Goal: Task Accomplishment & Management: Manage account settings

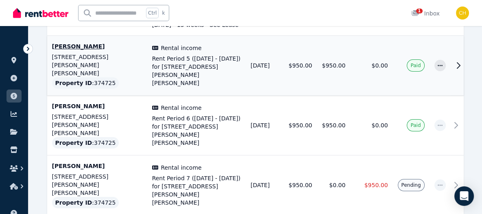
scroll to position [244, 0]
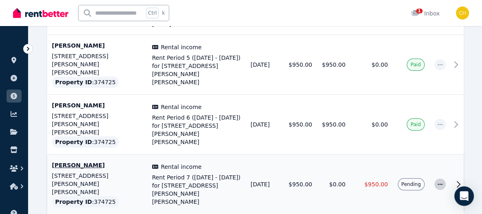
click at [439, 182] on icon "button" at bounding box center [440, 185] width 7 height 6
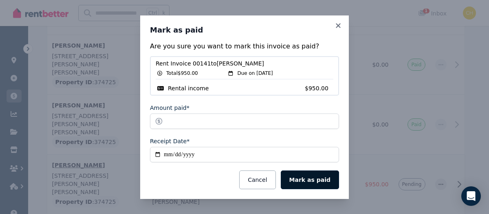
click at [307, 177] on button "Mark as paid" at bounding box center [309, 180] width 58 height 19
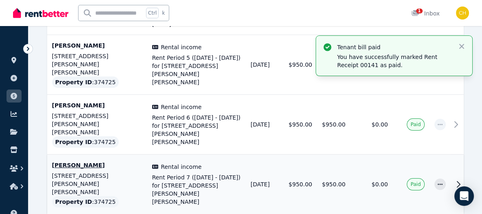
click at [337, 25] on div "Ctrl k 1 Inbox" at bounding box center [227, 13] width 429 height 26
click at [460, 43] on icon "button" at bounding box center [462, 46] width 8 height 8
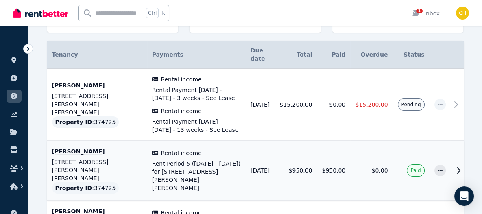
scroll to position [122, 0]
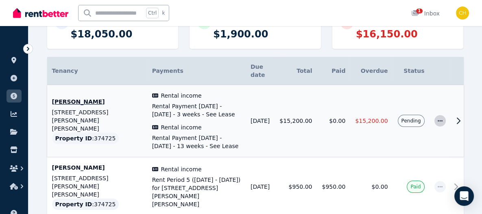
click at [440, 118] on icon "button" at bounding box center [440, 121] width 7 height 6
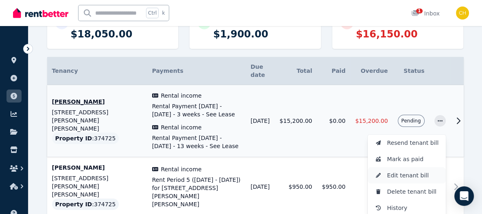
click at [398, 171] on span "Edit tenant bill" at bounding box center [414, 176] width 52 height 10
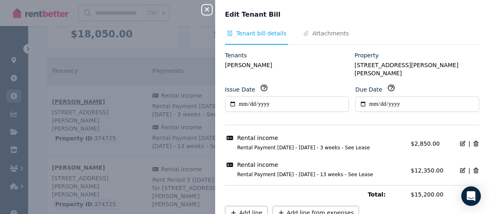
click at [459, 140] on icon at bounding box center [462, 143] width 7 height 7
select select "**********"
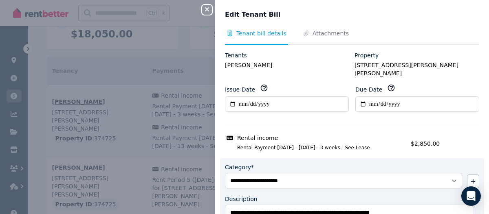
click at [204, 8] on icon "button" at bounding box center [207, 9] width 10 height 7
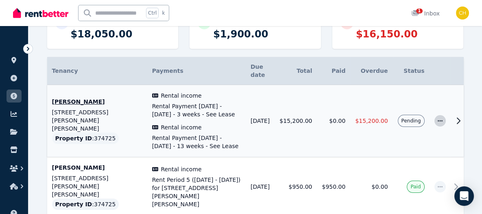
click at [439, 118] on icon "button" at bounding box center [440, 121] width 7 height 6
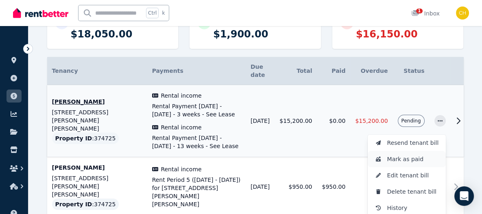
click at [420, 154] on span "Mark as paid" at bounding box center [414, 159] width 52 height 10
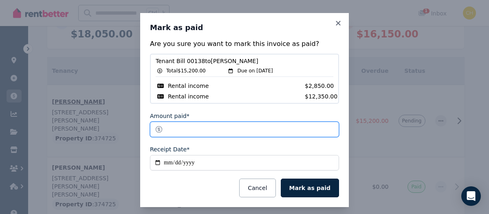
drag, startPoint x: 193, startPoint y: 128, endPoint x: 151, endPoint y: 125, distance: 42.8
click at [151, 125] on input "********" at bounding box center [244, 129] width 189 height 15
type input "****"
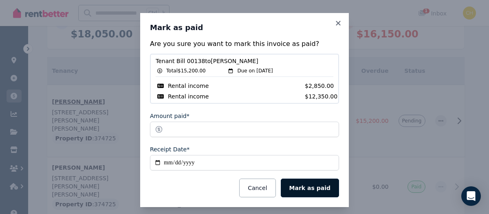
click at [310, 185] on button "Mark as paid" at bounding box center [309, 188] width 58 height 19
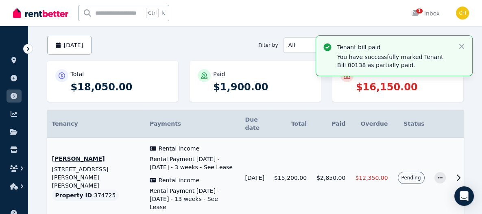
scroll to position [0, 0]
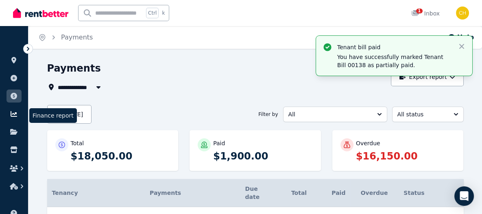
click at [15, 112] on icon at bounding box center [14, 114] width 8 height 7
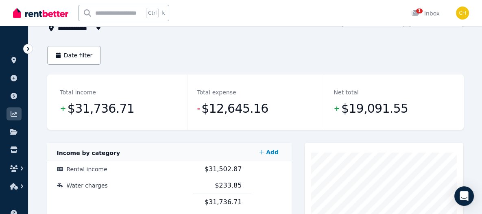
scroll to position [122, 0]
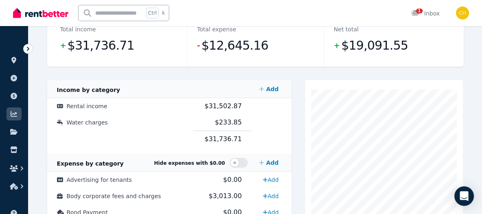
click at [31, 47] on icon at bounding box center [28, 49] width 8 height 8
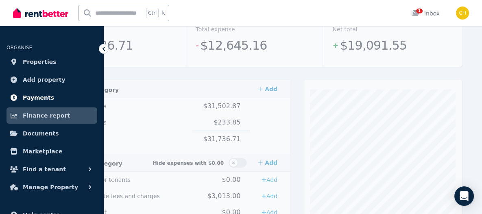
click at [46, 94] on span "Payments" at bounding box center [38, 98] width 31 height 10
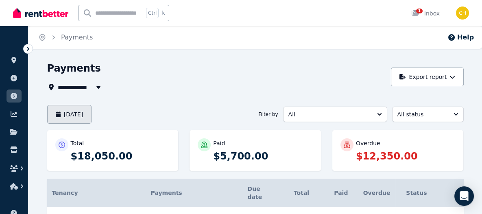
click at [88, 115] on button "[DATE]" at bounding box center [69, 114] width 45 height 19
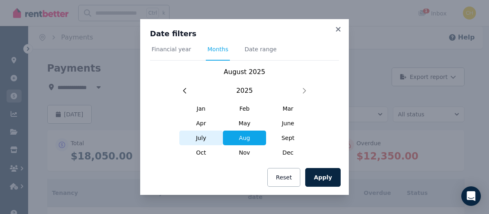
click at [202, 135] on span "July" at bounding box center [201, 138] width 44 height 15
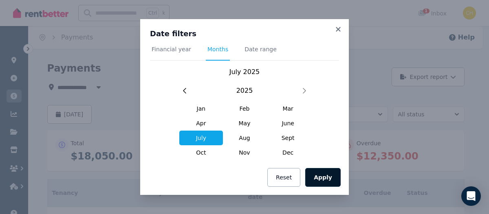
click at [336, 175] on button "Apply" at bounding box center [322, 177] width 35 height 19
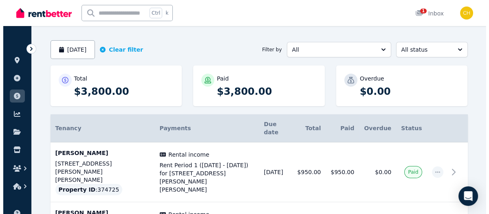
scroll to position [58, 0]
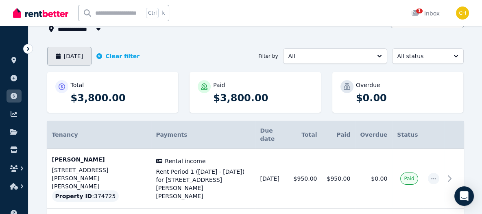
click at [70, 53] on button "[DATE]" at bounding box center [69, 56] width 45 height 19
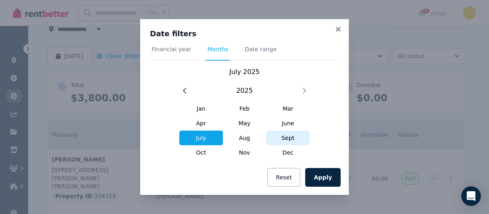
click at [291, 137] on span "Sept" at bounding box center [288, 138] width 44 height 15
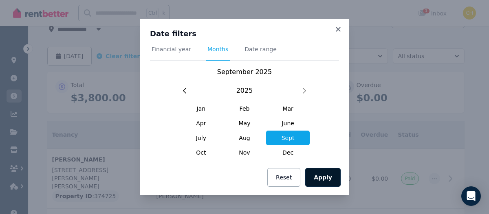
click at [326, 179] on button "Apply" at bounding box center [322, 177] width 35 height 19
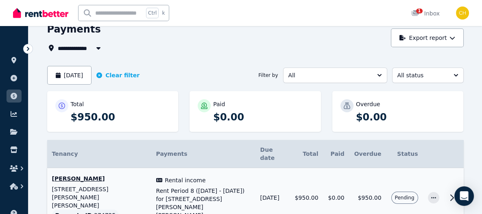
scroll to position [61, 0]
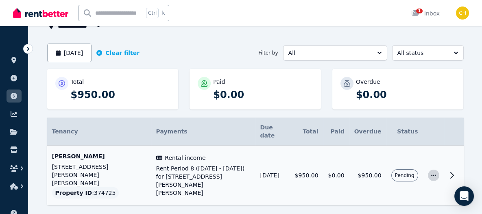
click at [432, 173] on icon "button" at bounding box center [434, 176] width 7 height 6
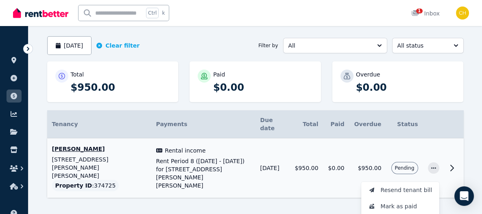
scroll to position [71, 0]
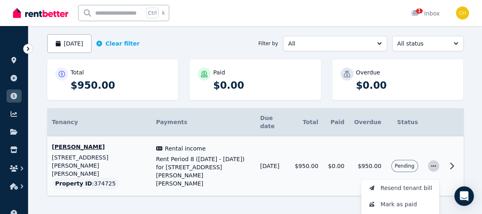
click at [432, 163] on icon "button" at bounding box center [434, 166] width 7 height 6
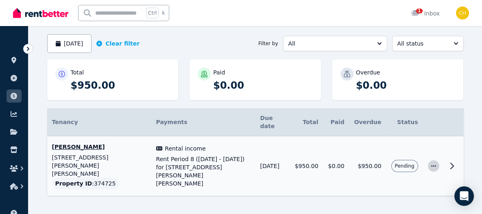
scroll to position [61, 0]
